Goal: Task Accomplishment & Management: Use online tool/utility

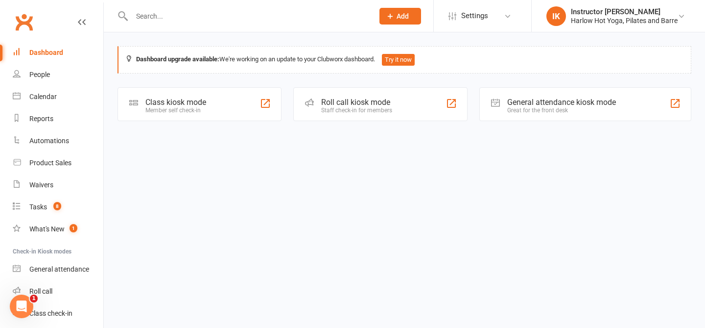
click at [32, 52] on div "Dashboard" at bounding box center [46, 52] width 34 height 8
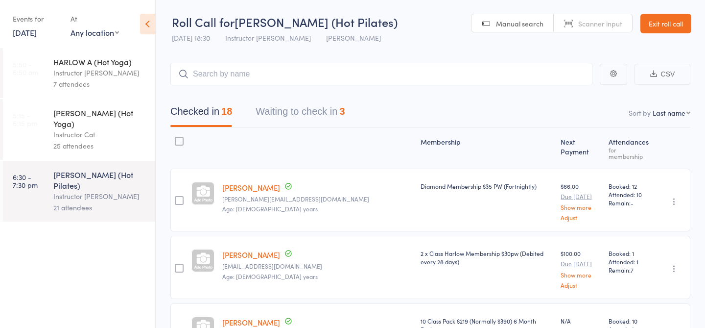
click at [37, 31] on link "[DATE]" at bounding box center [25, 32] width 24 height 11
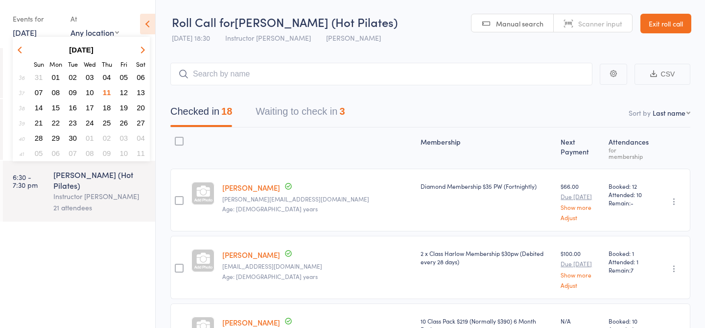
click at [127, 92] on span "12" at bounding box center [124, 92] width 8 height 8
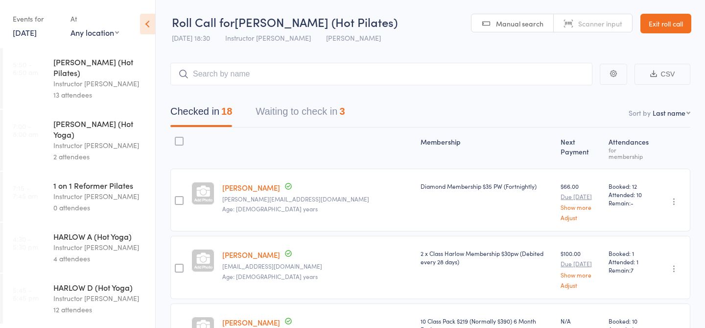
click at [102, 78] on div "Instructor [PERSON_NAME]" at bounding box center [100, 83] width 94 height 11
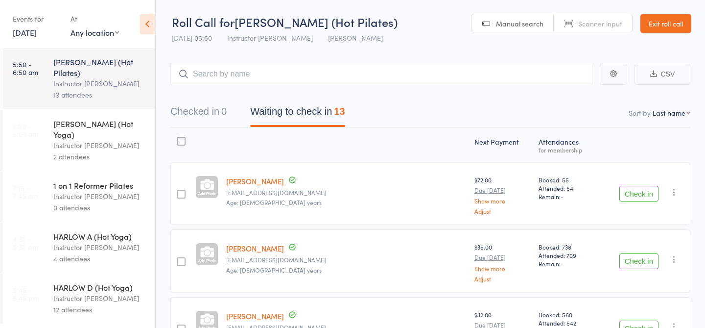
click at [500, 24] on span "Manual search" at bounding box center [520, 24] width 48 height 10
click at [423, 72] on input "search" at bounding box center [381, 74] width 422 height 23
type input "2"
click at [454, 122] on nav "Checked in 0 Waiting to check in 13" at bounding box center [431, 114] width 544 height 26
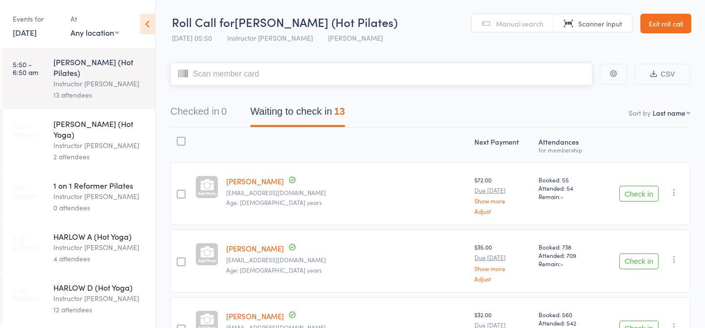
click at [454, 70] on input "search" at bounding box center [381, 74] width 422 height 23
type input "23007"
click at [357, 73] on input "search" at bounding box center [381, 74] width 422 height 23
type input "23487"
click at [222, 76] on input "search" at bounding box center [381, 74] width 422 height 23
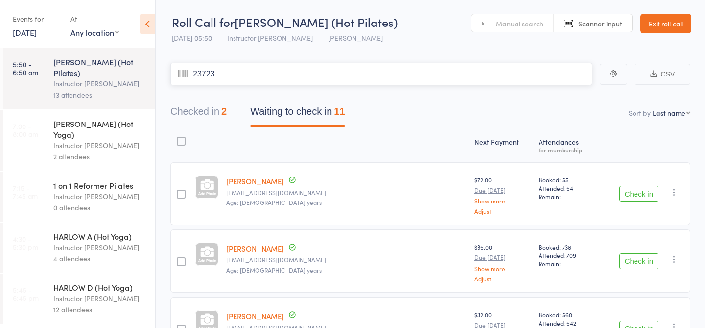
type input "23723"
click at [263, 73] on input "search" at bounding box center [381, 74] width 422 height 23
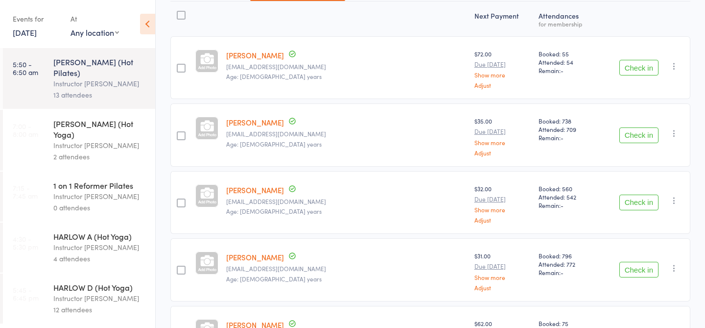
scroll to position [127, 0]
click at [622, 132] on button "Check in" at bounding box center [639, 134] width 39 height 16
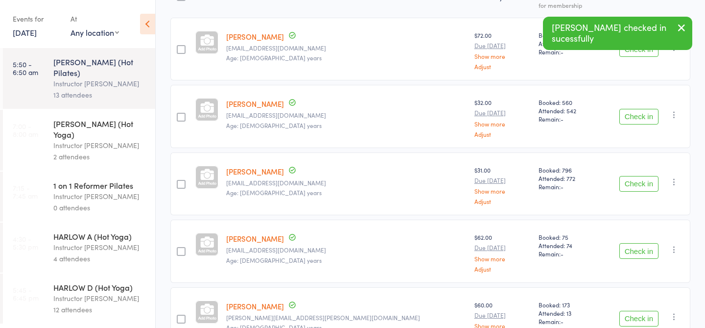
scroll to position [0, 0]
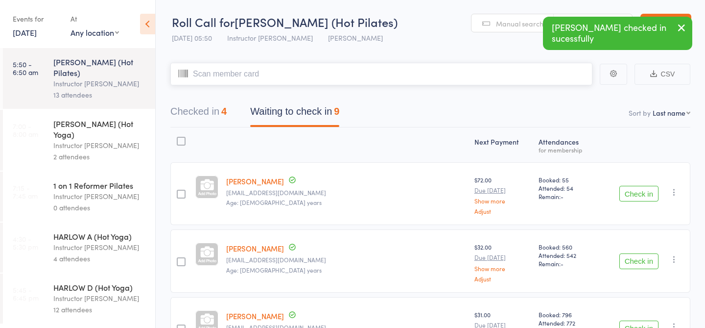
click at [233, 72] on input "search" at bounding box center [381, 74] width 422 height 23
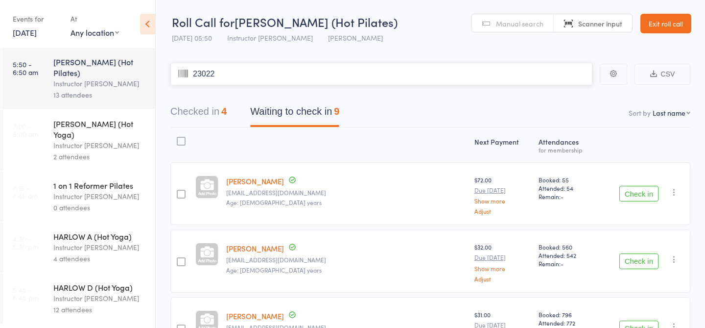
type input "23022"
click at [233, 91] on div "Checked in 5 Waiting to check in 9" at bounding box center [430, 106] width 520 height 42
click at [245, 74] on input "search" at bounding box center [381, 74] width 422 height 23
type input "23765"
click at [270, 69] on input "search" at bounding box center [381, 74] width 422 height 23
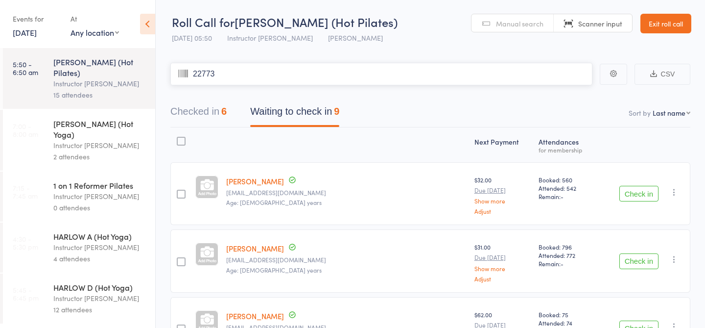
type input "22773"
click at [261, 77] on input "search" at bounding box center [381, 74] width 422 height 23
type input "23459"
click at [261, 64] on input "search" at bounding box center [381, 74] width 422 height 23
type input "21974"
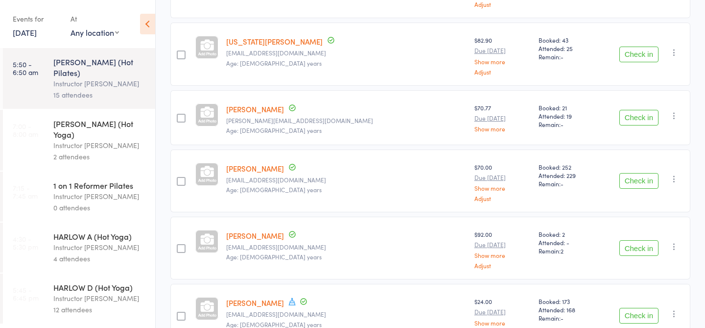
scroll to position [268, 0]
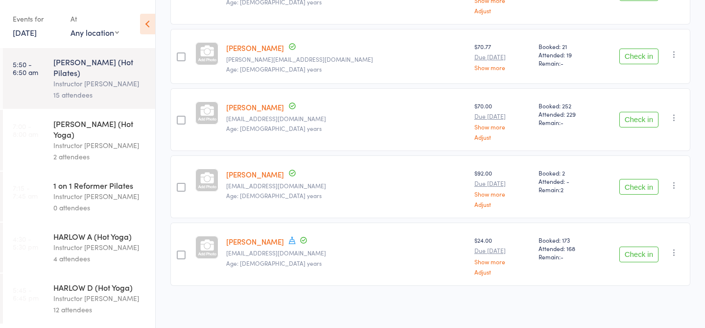
click at [641, 257] on button "Check in" at bounding box center [639, 254] width 39 height 16
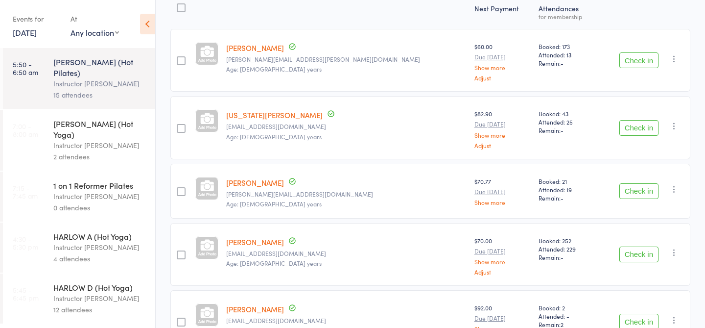
scroll to position [0, 0]
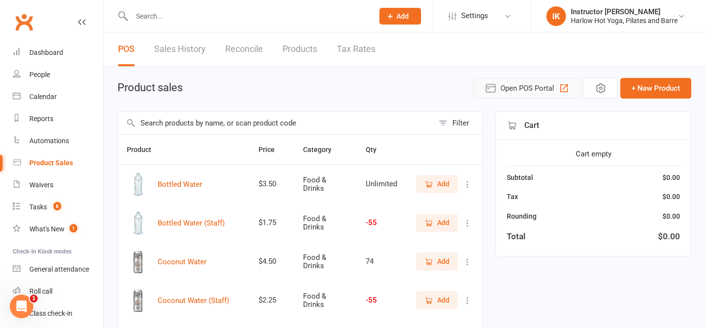
click at [544, 86] on span "Open POS Portal" at bounding box center [528, 88] width 54 height 12
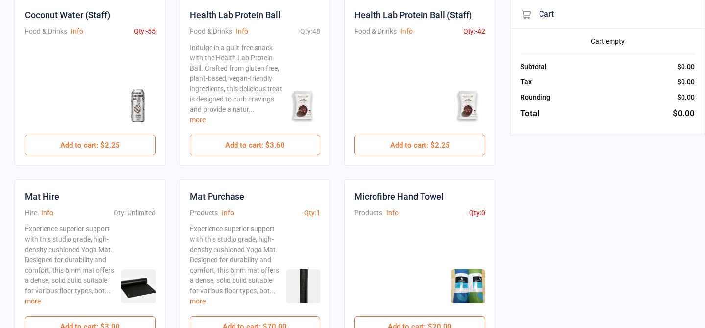
scroll to position [258, 0]
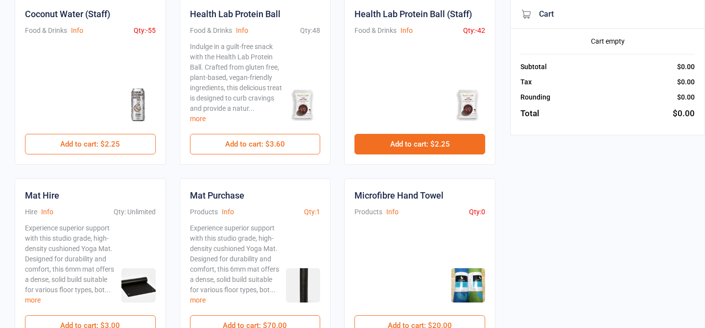
click at [397, 142] on button "Add to cart : $2.25" at bounding box center [420, 144] width 131 height 21
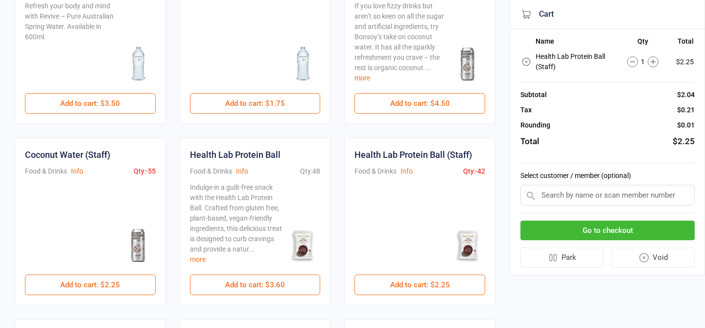
scroll to position [111, 0]
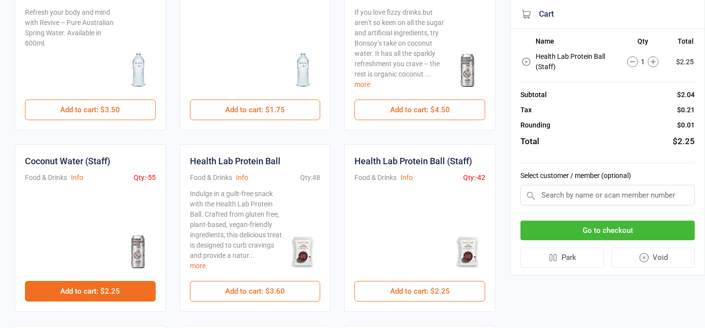
click at [92, 286] on button "Add to cart : $2.25" at bounding box center [90, 291] width 131 height 21
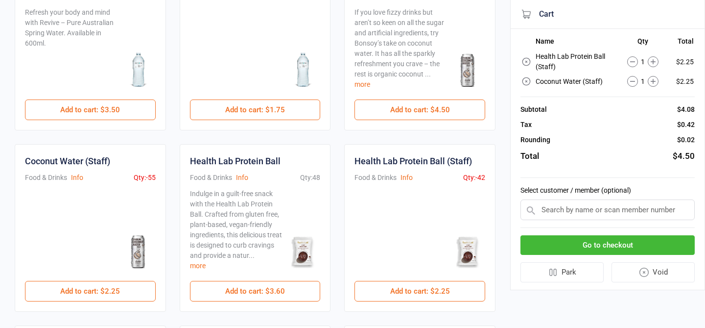
click at [580, 246] on button "Go to checkout" at bounding box center [608, 245] width 174 height 20
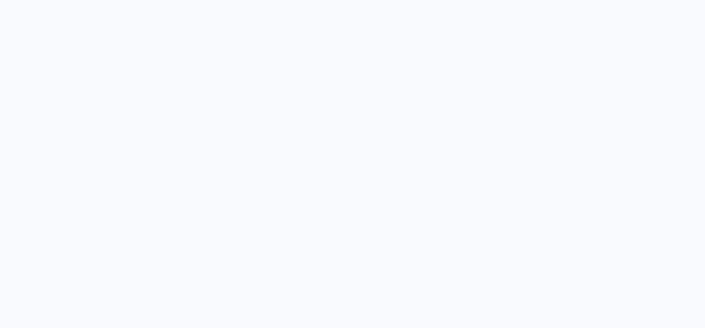
scroll to position [50, 0]
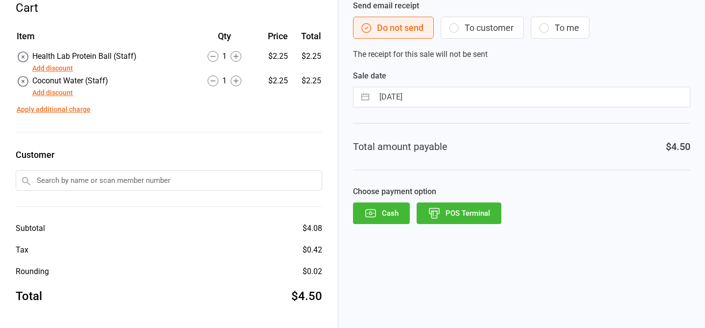
click at [441, 212] on button "POS Terminal" at bounding box center [459, 213] width 85 height 22
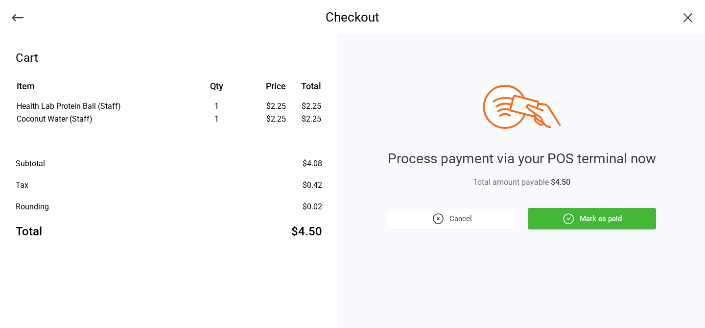
click at [576, 217] on button "Mark as paid" at bounding box center [592, 219] width 128 height 22
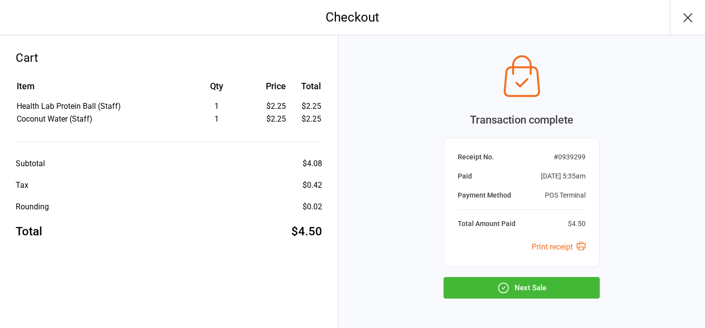
click at [554, 290] on button "Next Sale" at bounding box center [522, 288] width 156 height 22
